Goal: Check status: Check status

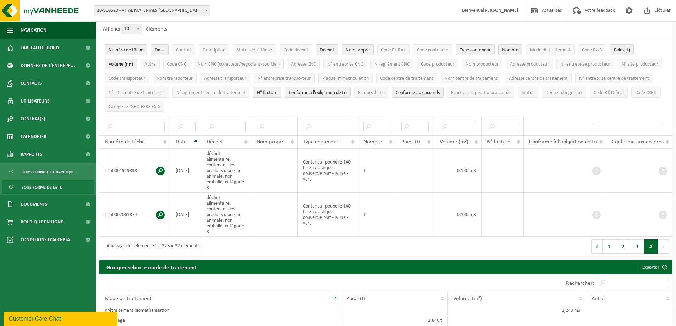
scroll to position [37, 0]
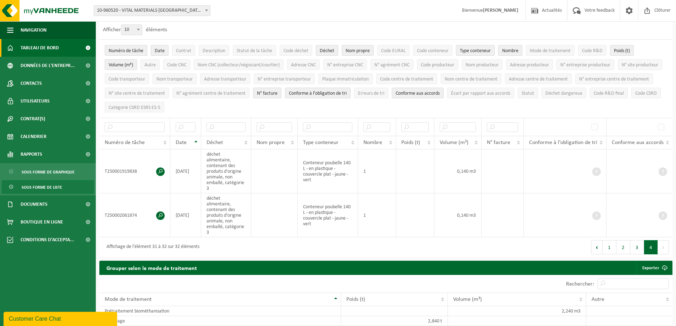
click at [55, 50] on span "Tableau de bord" at bounding box center [40, 48] width 38 height 18
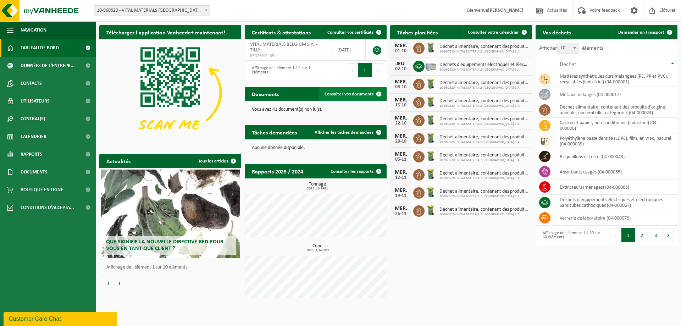
click at [352, 94] on span "Consulter vos documents" at bounding box center [349, 94] width 49 height 5
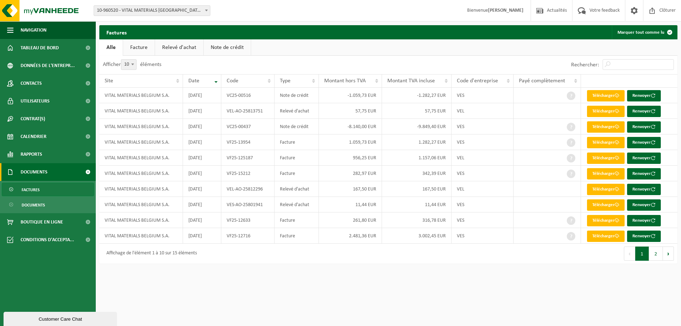
click at [139, 44] on link "Facture" at bounding box center [139, 47] width 32 height 16
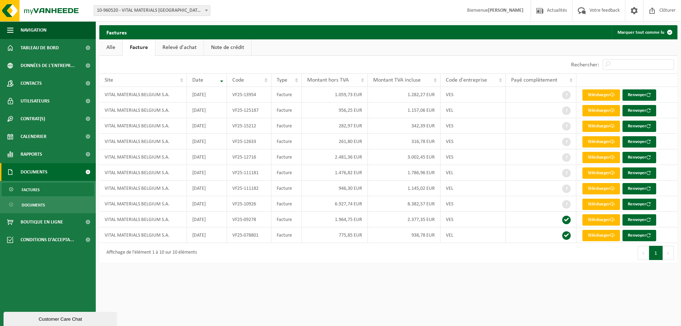
click at [178, 45] on link "Relevé d'achat" at bounding box center [179, 47] width 48 height 16
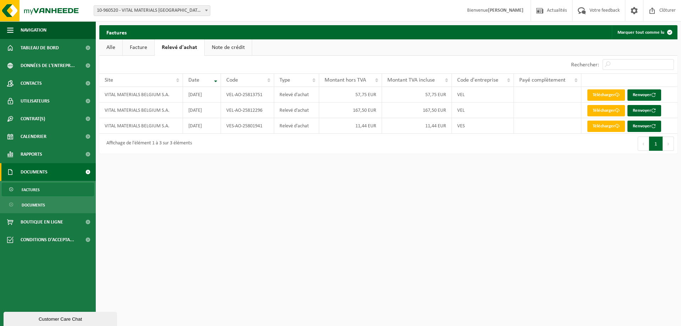
click at [150, 49] on link "Facture" at bounding box center [139, 47] width 32 height 16
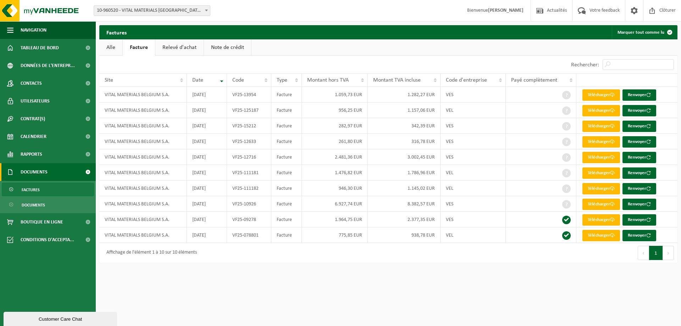
click at [216, 46] on link "Note de crédit" at bounding box center [227, 47] width 47 height 16
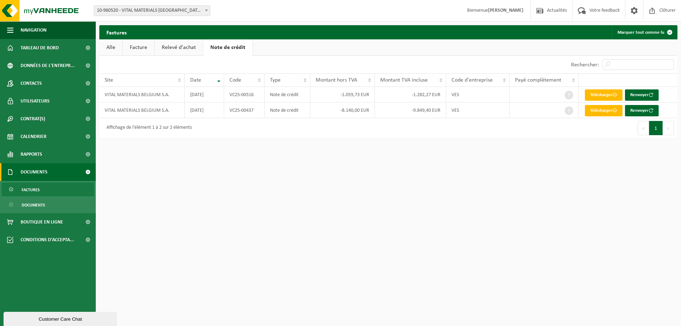
click at [193, 46] on link "Relevé d'achat" at bounding box center [179, 47] width 48 height 16
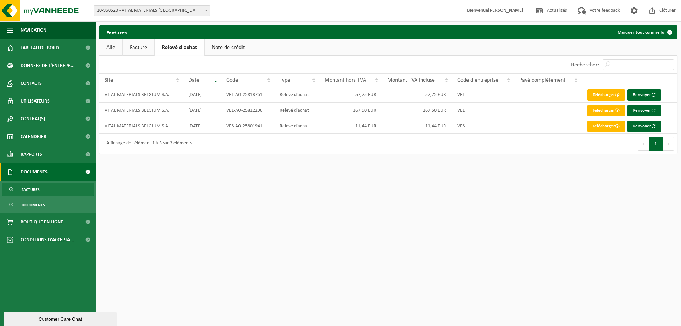
click at [143, 46] on link "Facture" at bounding box center [139, 47] width 32 height 16
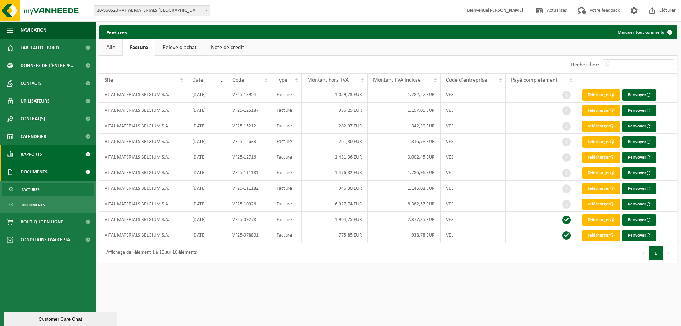
click at [20, 156] on link "Rapports" at bounding box center [48, 154] width 96 height 18
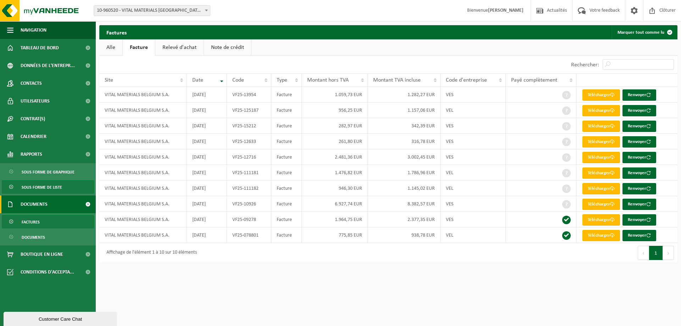
click at [38, 191] on span "Sous forme de liste" at bounding box center [42, 187] width 40 height 13
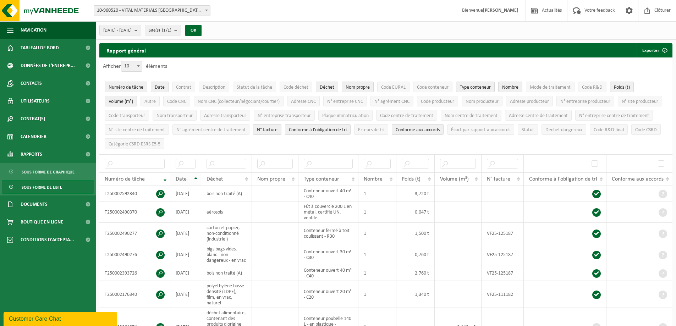
click at [195, 178] on th "Date" at bounding box center [185, 178] width 31 height 13
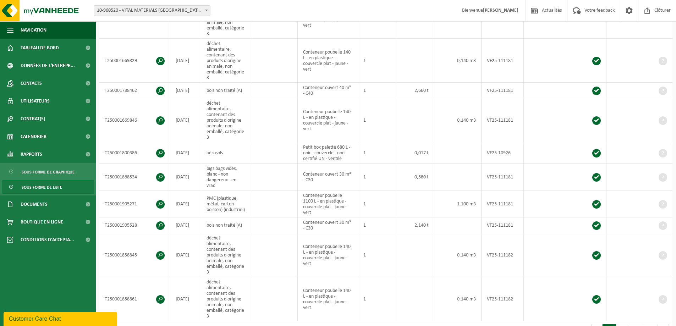
scroll to position [213, 0]
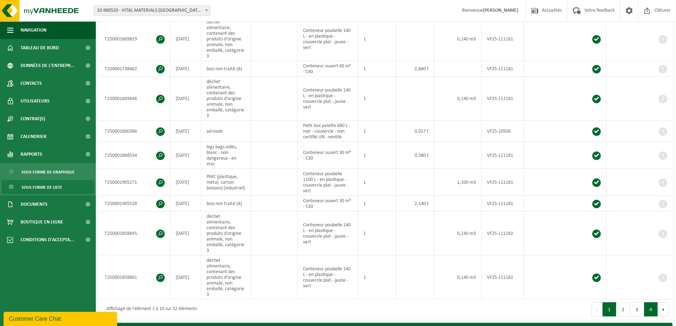
click at [654, 302] on button "4" at bounding box center [651, 309] width 14 height 14
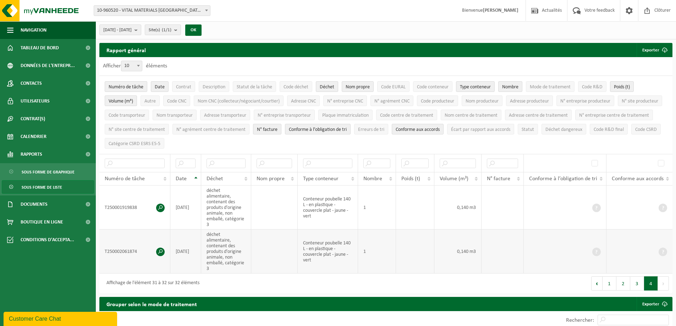
scroll to position [0, 0]
